Goal: Task Accomplishment & Management: Manage account settings

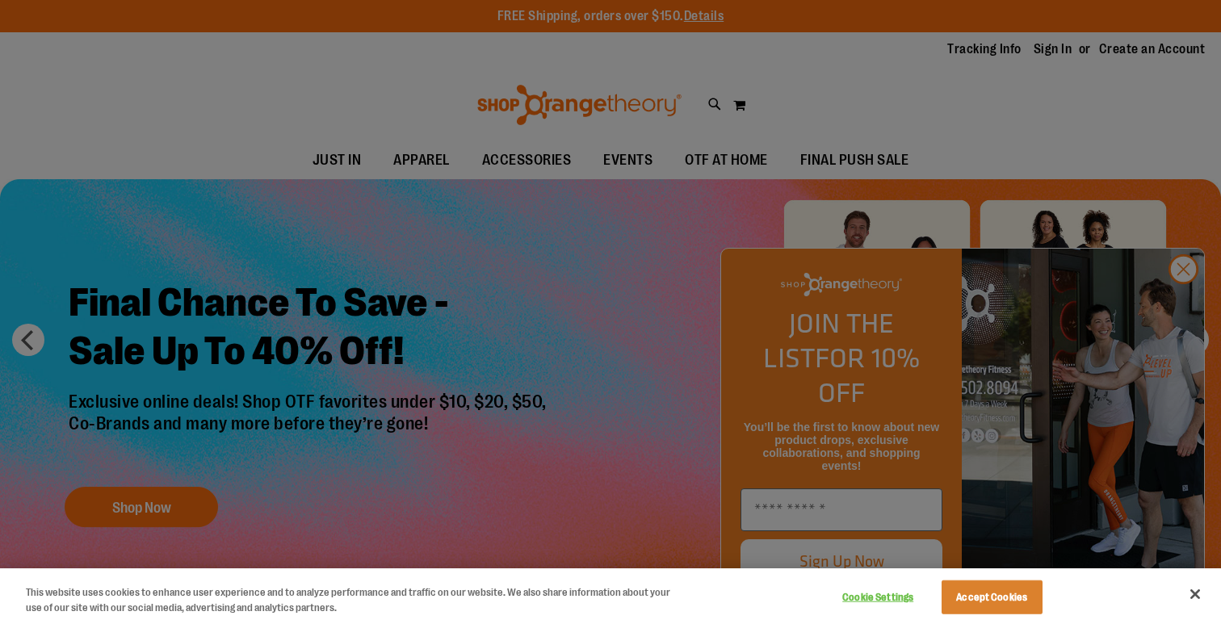
click at [1048, 56] on div at bounding box center [610, 312] width 1221 height 624
click at [1059, 54] on div at bounding box center [610, 312] width 1221 height 624
click at [1189, 304] on div at bounding box center [610, 312] width 1221 height 624
click at [1057, 47] on div at bounding box center [610, 312] width 1221 height 624
click at [1187, 307] on div at bounding box center [610, 312] width 1221 height 624
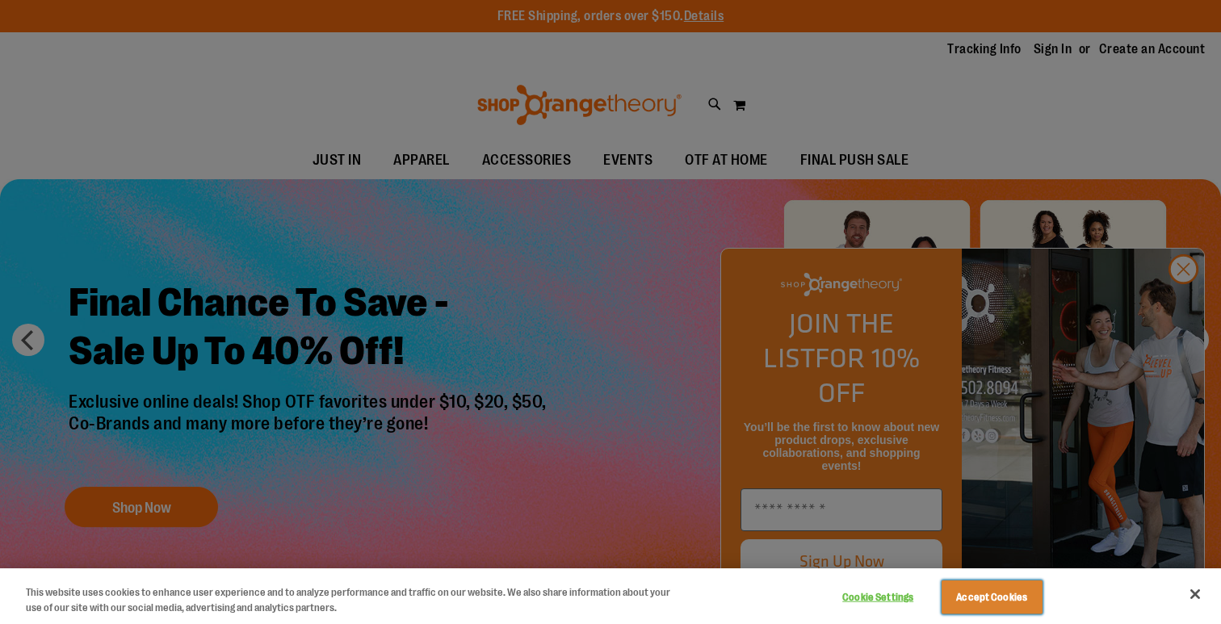
click at [1019, 598] on button "Accept Cookies" at bounding box center [992, 598] width 101 height 34
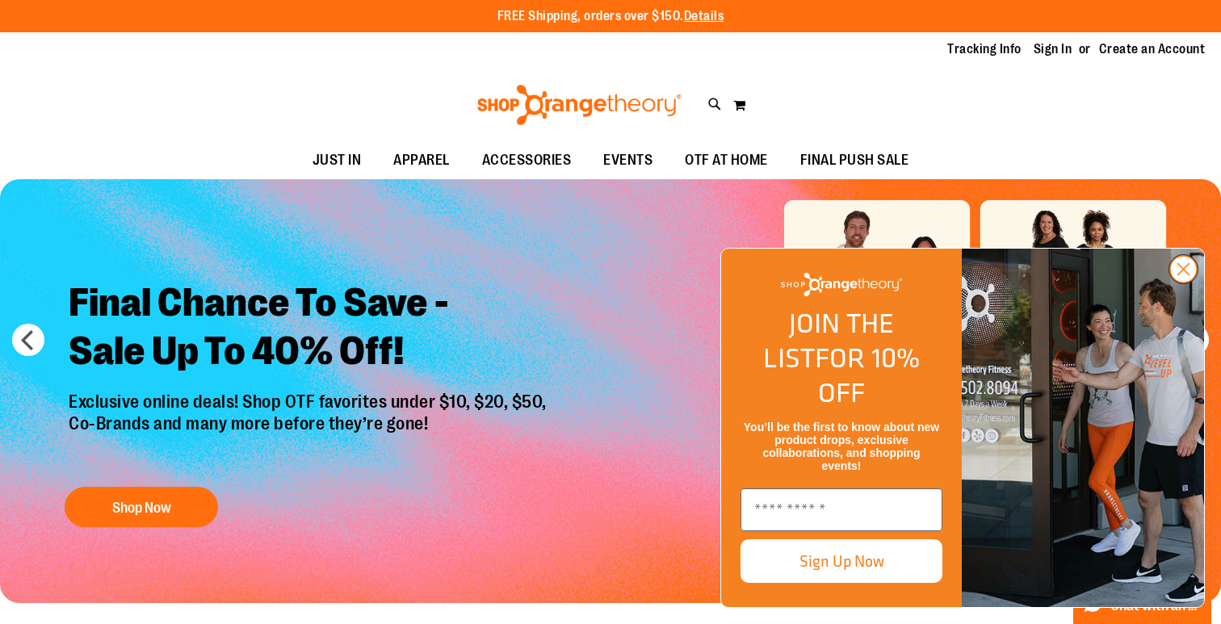
click at [1181, 283] on circle "Close dialog" at bounding box center [1183, 269] width 27 height 27
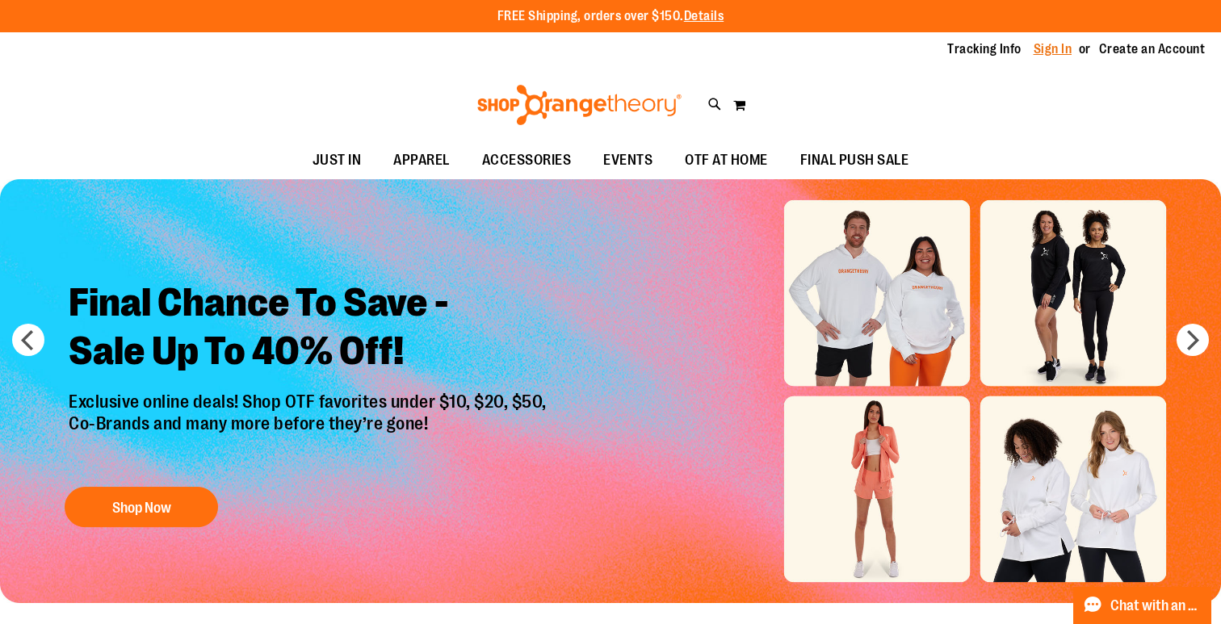
click at [1053, 48] on link "Sign In" at bounding box center [1053, 49] width 39 height 18
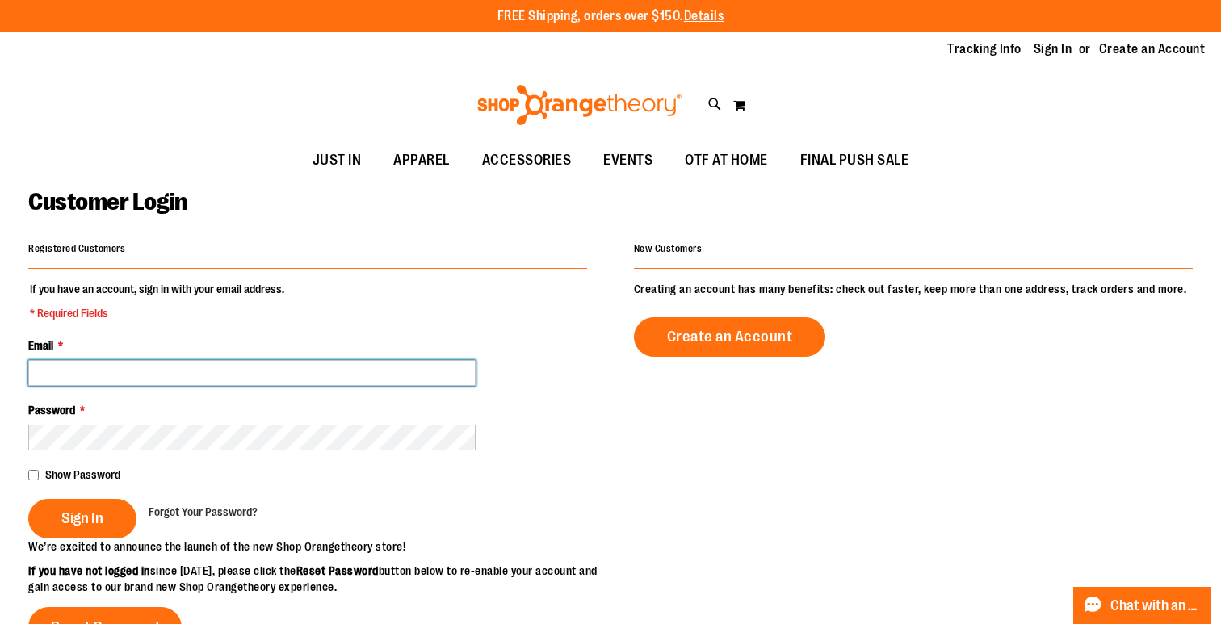
click at [280, 380] on input "Email *" at bounding box center [252, 373] width 448 height 26
type input "**********"
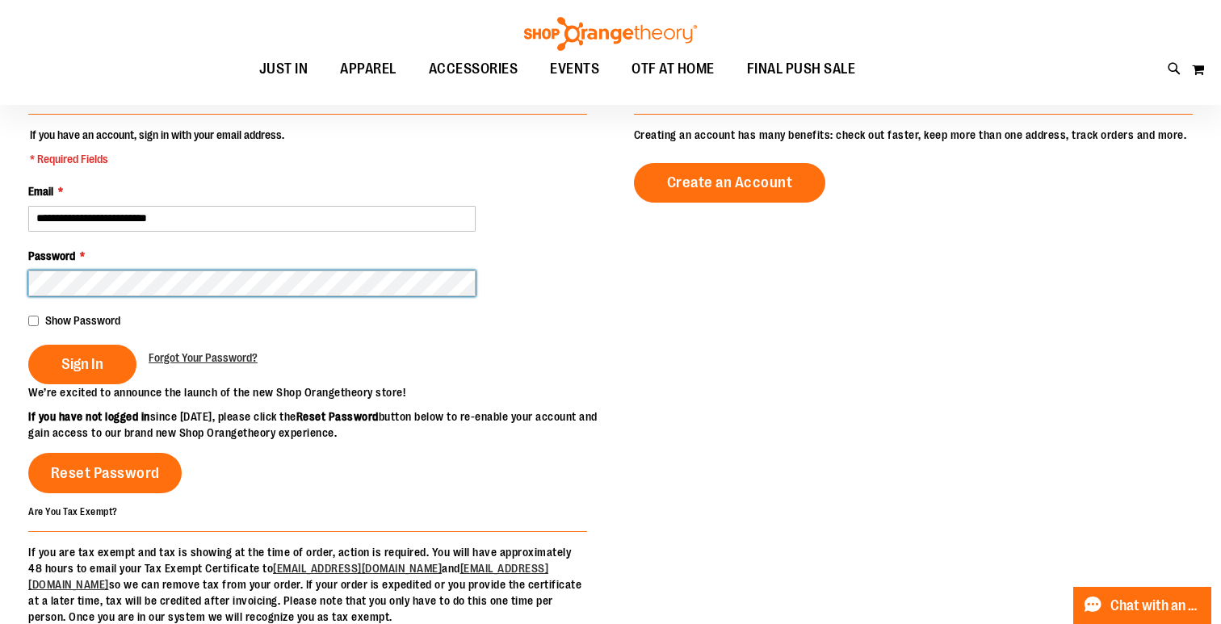
scroll to position [152, 0]
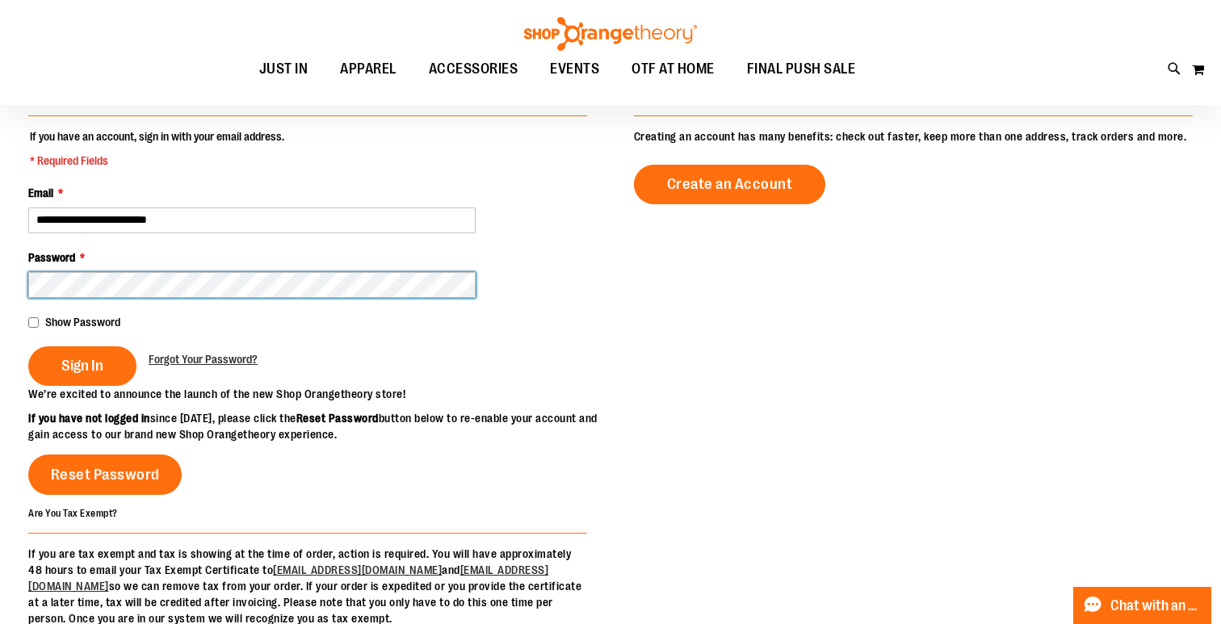
click at [28, 347] on button "Sign In" at bounding box center [82, 367] width 108 height 40
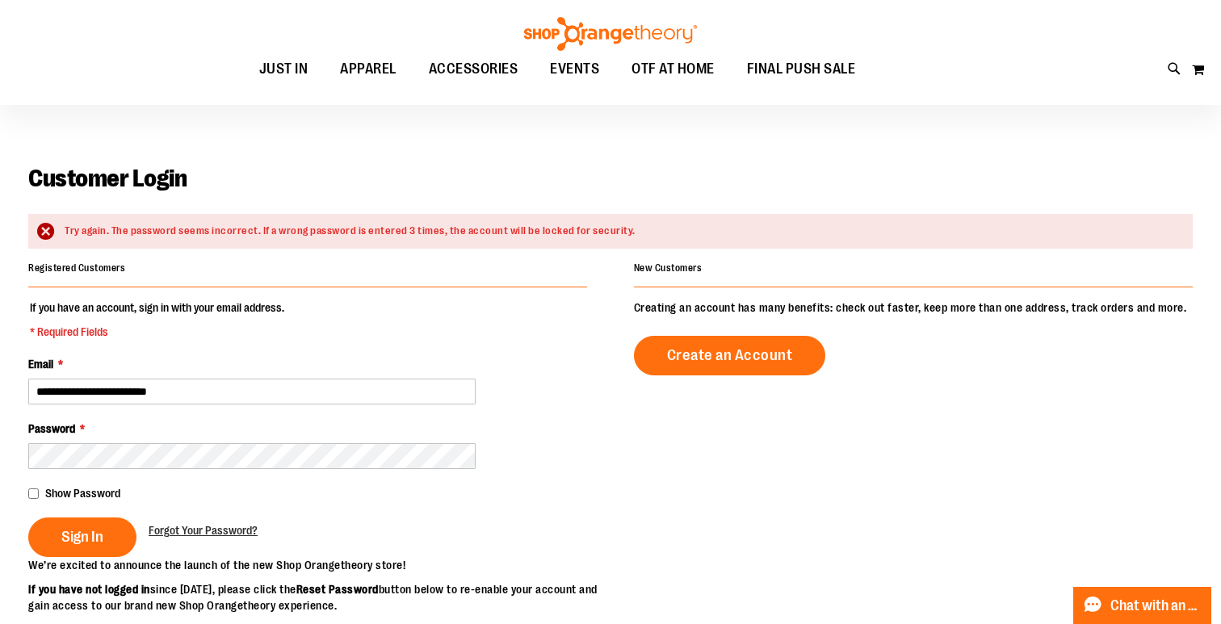
scroll to position [38, 0]
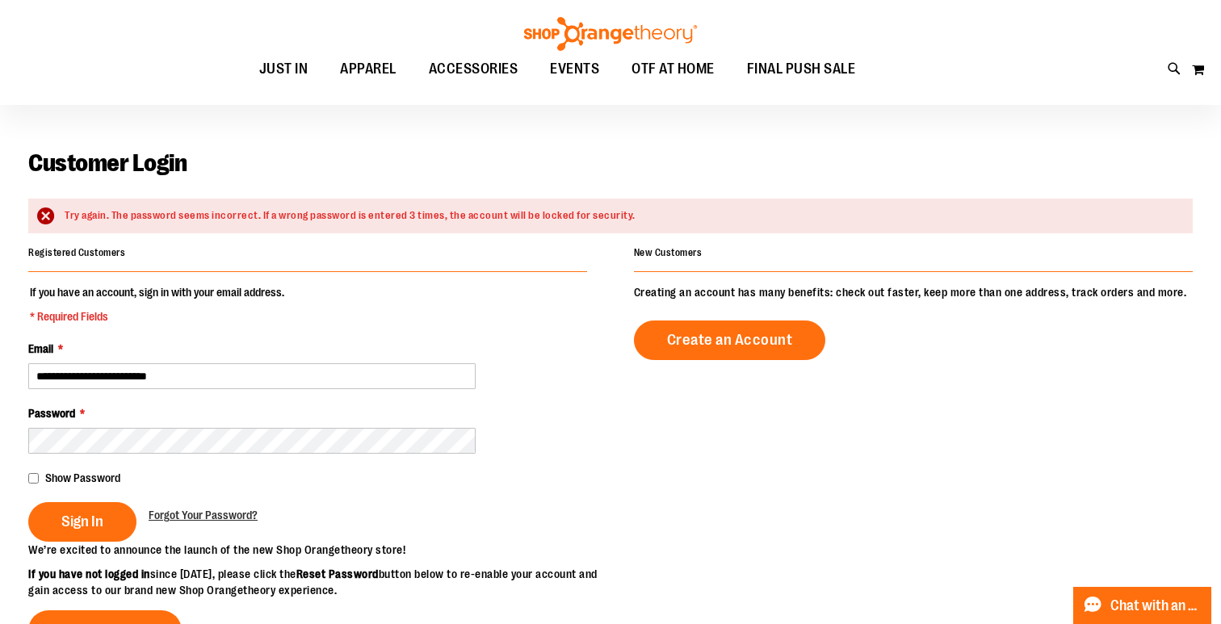
click at [78, 478] on span "Show Password" at bounding box center [82, 478] width 75 height 13
click at [87, 529] on span "Sign In" at bounding box center [82, 522] width 42 height 18
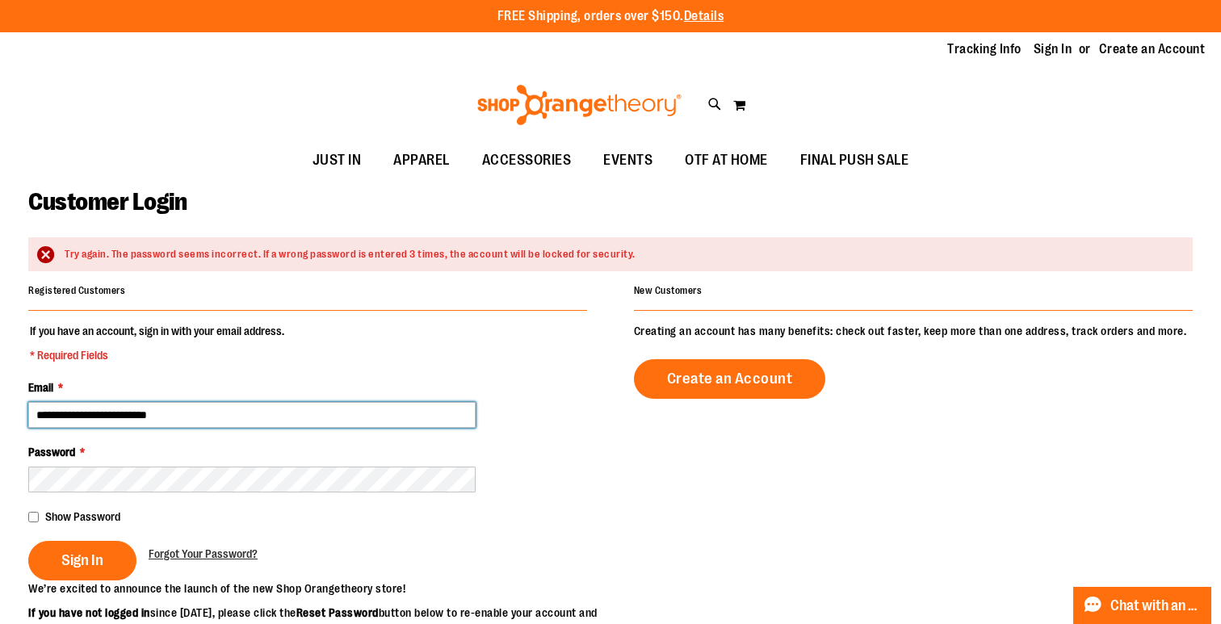
click at [294, 421] on input "**********" at bounding box center [252, 415] width 448 height 26
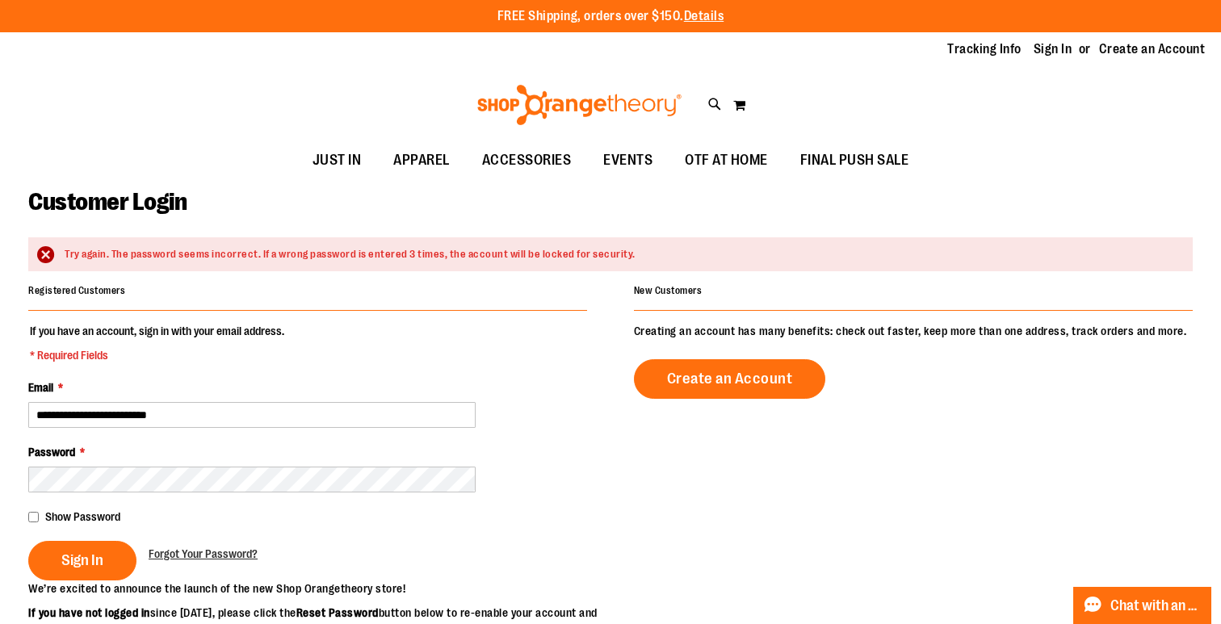
click at [340, 370] on fieldset "**********" at bounding box center [307, 452] width 559 height 258
